Goal: Browse casually: Explore the website without a specific task or goal

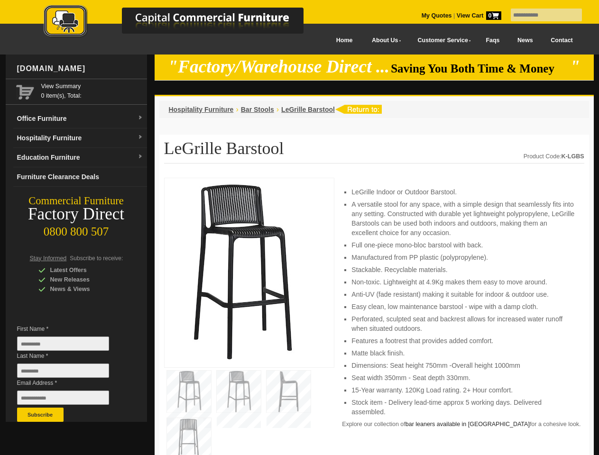
click at [540, 15] on input "text" at bounding box center [546, 15] width 71 height 13
click at [70, 373] on input "Last Name *" at bounding box center [63, 371] width 92 height 14
click at [40, 415] on button "Subscribe" at bounding box center [40, 415] width 46 height 14
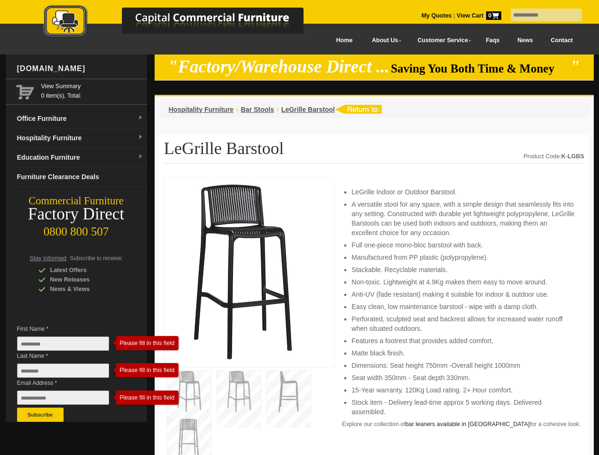
click at [374, 317] on li "Perforated, sculpted seat and backrest allows for increased water runoff when s…" at bounding box center [462, 323] width 223 height 19
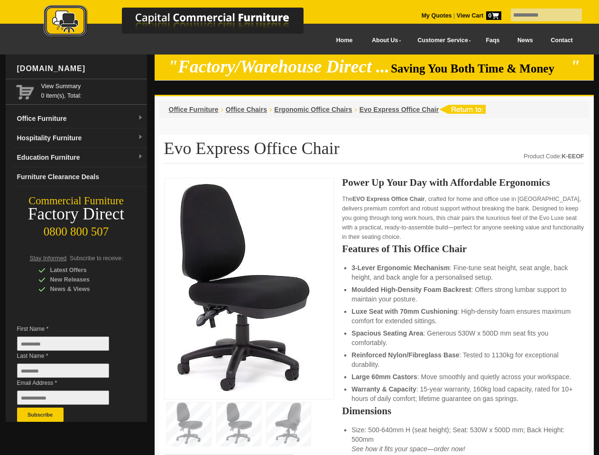
click at [540, 15] on input "text" at bounding box center [546, 15] width 71 height 13
click at [70, 373] on input "Last Name *" at bounding box center [63, 371] width 92 height 14
click at [40, 415] on button "Subscribe" at bounding box center [40, 415] width 46 height 14
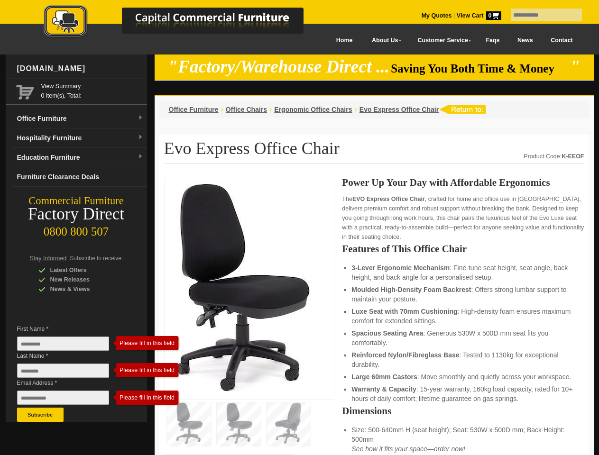
click at [374, 317] on li "Luxe Seat with 70mm Cushioning : High-density foam ensures maximum comfort for …" at bounding box center [462, 316] width 223 height 19
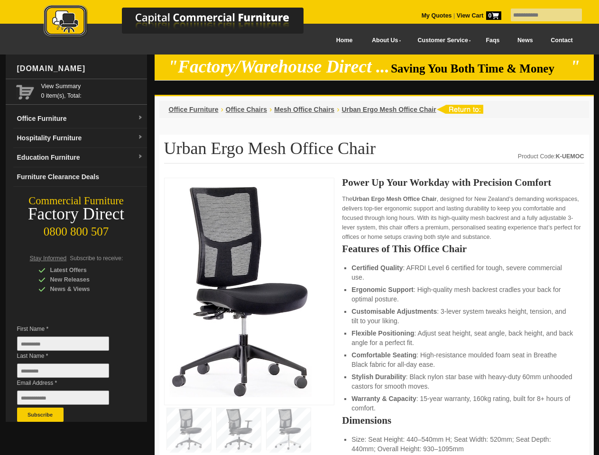
click at [540, 15] on input "text" at bounding box center [546, 15] width 71 height 13
click at [70, 373] on input "Last Name *" at bounding box center [63, 371] width 92 height 14
click at [40, 415] on button "Subscribe" at bounding box center [40, 415] width 46 height 14
click at [374, 317] on li "Customisable Adjustments : 3-lever system tweaks height, tension, and tilt to y…" at bounding box center [462, 316] width 223 height 19
